Goal: Information Seeking & Learning: Learn about a topic

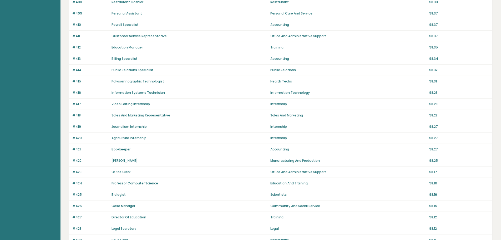
scroll to position [317, 0]
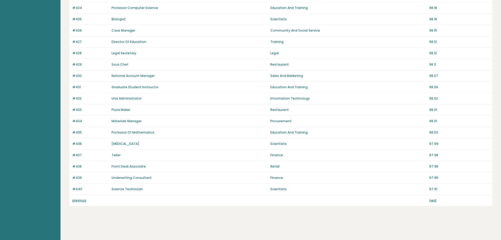
drag, startPoint x: 156, startPoint y: 65, endPoint x: 182, endPoint y: 161, distance: 99.3
click at [77, 200] on link "previous" at bounding box center [79, 200] width 14 height 4
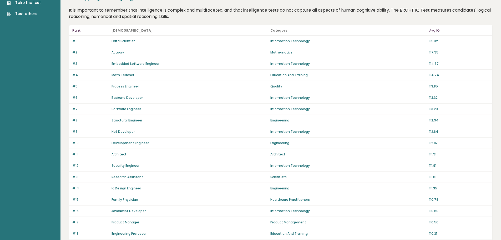
scroll to position [26, 0]
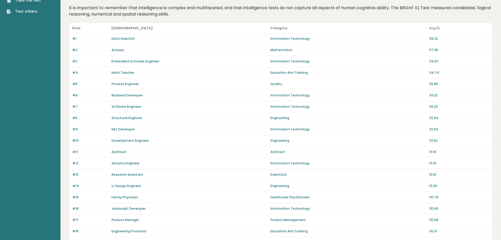
click at [145, 116] on div "Structural Engineer" at bounding box center [190, 118] width 156 height 5
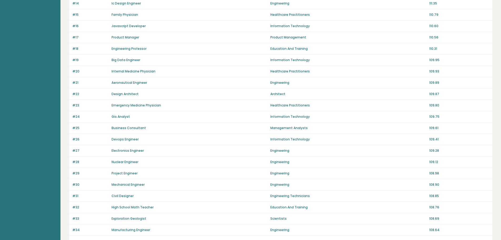
scroll to position [211, 0]
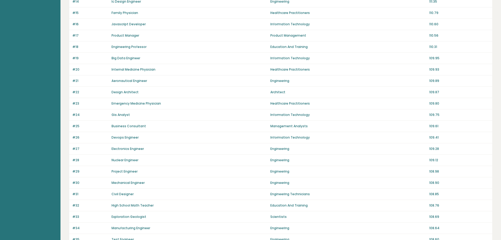
click at [161, 191] on div "#31 Civil Designer Engineering Technicians 108.85" at bounding box center [280, 193] width 423 height 11
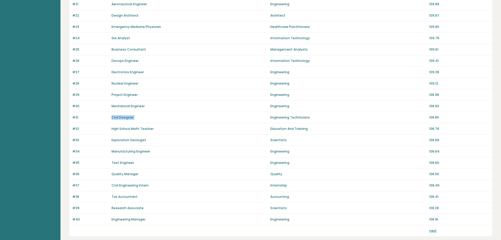
scroll to position [289, 0]
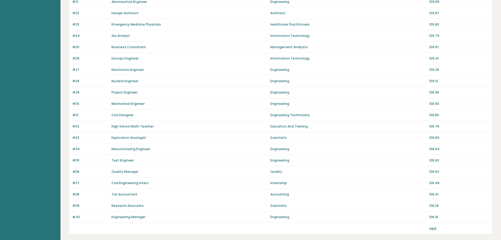
click at [153, 184] on div "Civil Engineering Intern" at bounding box center [190, 183] width 156 height 5
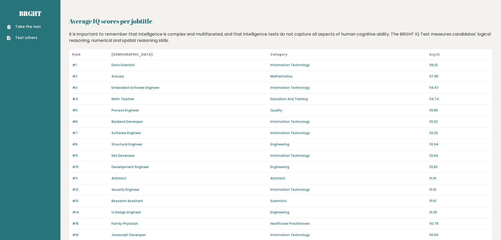
scroll to position [317, 0]
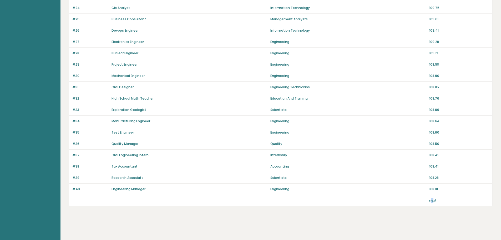
click at [433, 198] on div "next" at bounding box center [280, 200] width 423 height 11
click at [433, 199] on link "next" at bounding box center [432, 200] width 7 height 4
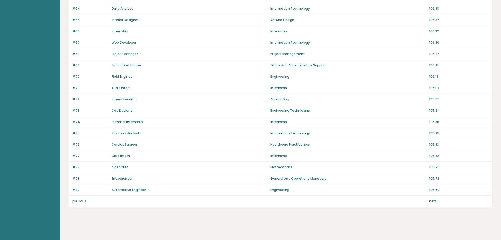
scroll to position [317, 0]
click at [433, 200] on link "next" at bounding box center [432, 200] width 7 height 4
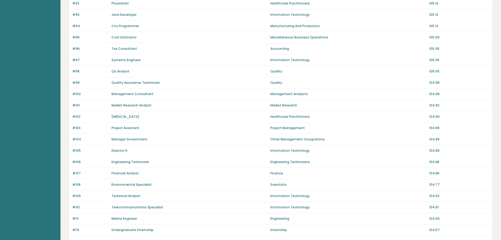
scroll to position [317, 0]
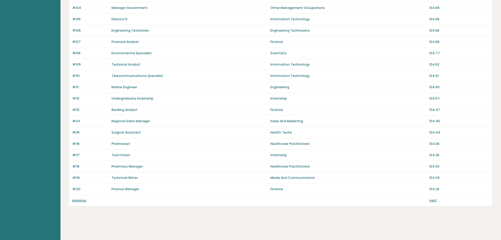
drag, startPoint x: 401, startPoint y: 227, endPoint x: 419, endPoint y: 252, distance: 31.1
click at [434, 199] on link "next" at bounding box center [432, 200] width 7 height 4
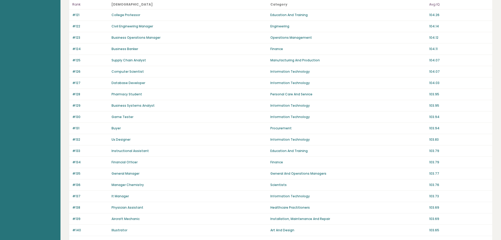
scroll to position [317, 0]
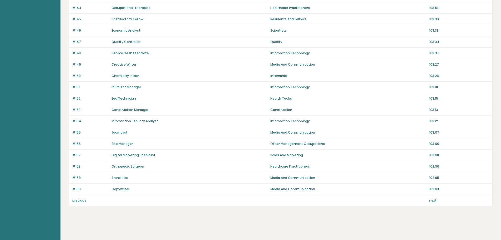
click at [433, 202] on link "next" at bounding box center [432, 200] width 7 height 4
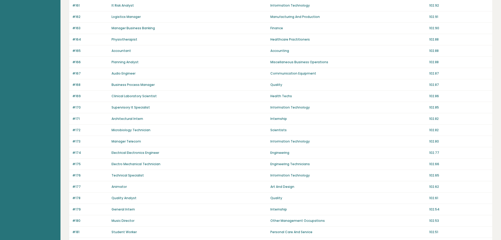
scroll to position [317, 0]
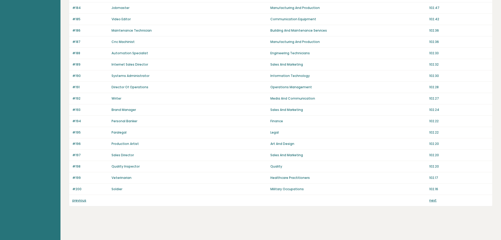
drag, startPoint x: 275, startPoint y: 224, endPoint x: 307, endPoint y: 252, distance: 42.8
click at [433, 202] on link "next" at bounding box center [432, 200] width 7 height 4
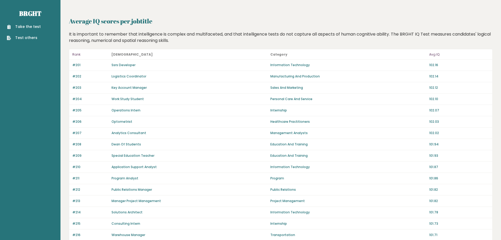
scroll to position [317, 0]
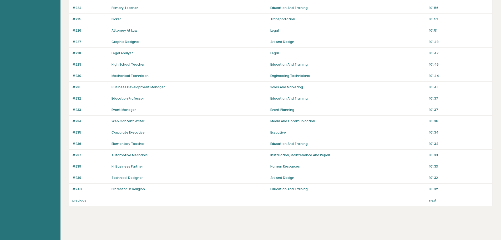
drag, startPoint x: 312, startPoint y: 181, endPoint x: 355, endPoint y: 252, distance: 82.9
click at [435, 204] on div "previous next" at bounding box center [280, 200] width 423 height 11
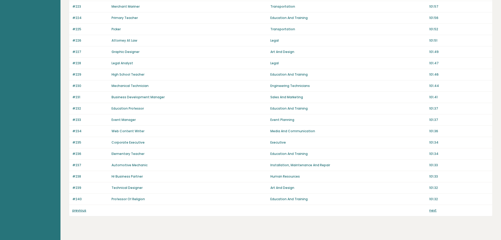
scroll to position [265, 0]
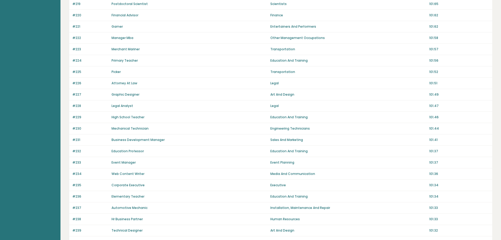
click at [152, 84] on div "Attorney At Law" at bounding box center [190, 83] width 156 height 5
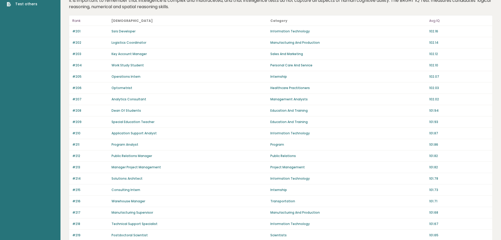
scroll to position [317, 0]
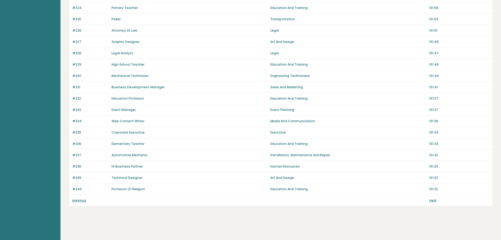
drag, startPoint x: 229, startPoint y: 50, endPoint x: 319, endPoint y: 208, distance: 181.8
click at [430, 202] on link "next" at bounding box center [432, 200] width 7 height 4
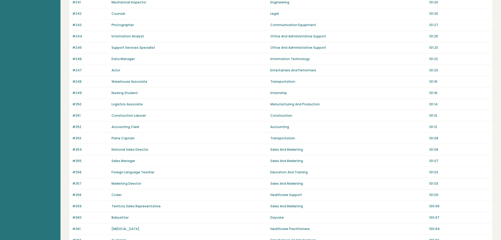
scroll to position [317, 0]
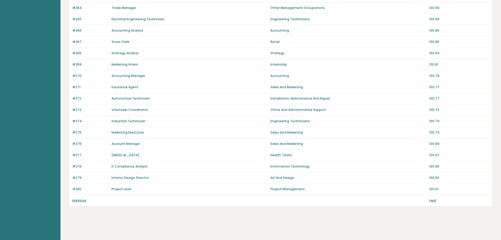
drag, startPoint x: 221, startPoint y: 55, endPoint x: 414, endPoint y: 252, distance: 276.4
click at [435, 203] on div "previous next" at bounding box center [280, 200] width 423 height 11
click at [435, 201] on link "next" at bounding box center [432, 200] width 7 height 4
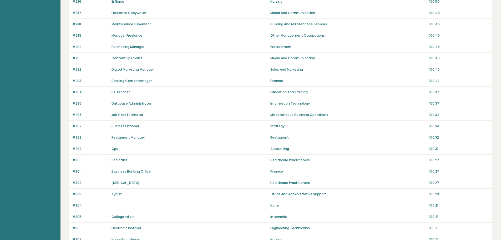
scroll to position [317, 0]
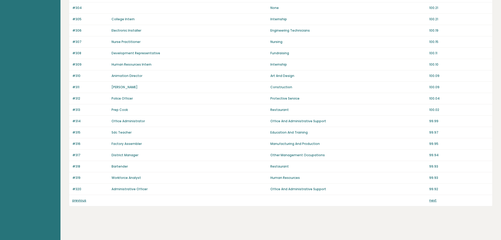
drag, startPoint x: 270, startPoint y: 174, endPoint x: 335, endPoint y: 252, distance: 101.3
click at [433, 198] on link "next" at bounding box center [432, 200] width 7 height 4
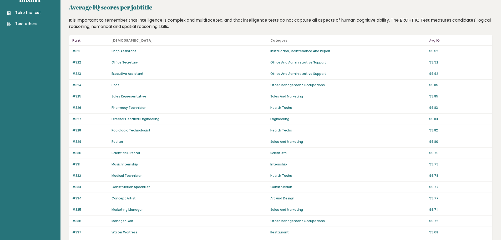
scroll to position [317, 0]
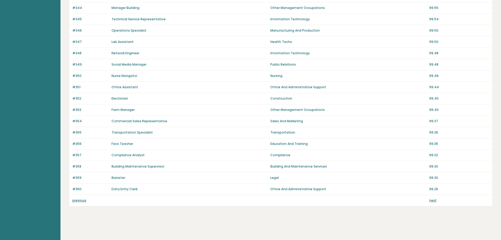
drag, startPoint x: 181, startPoint y: 74, endPoint x: 233, endPoint y: 184, distance: 122.5
